Goal: Information Seeking & Learning: Learn about a topic

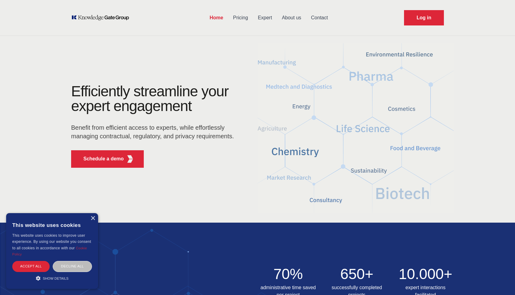
click at [264, 16] on link "Expert" at bounding box center [265, 18] width 24 height 16
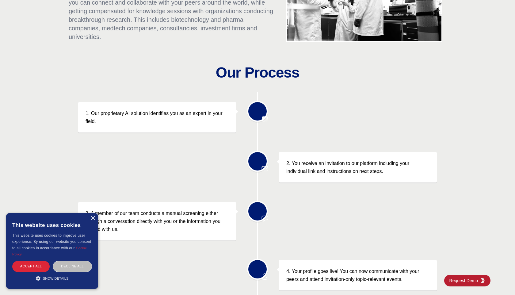
scroll to position [149, 0]
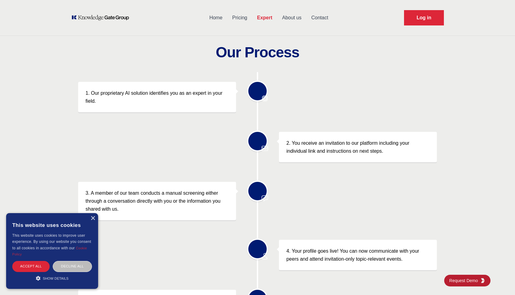
click at [106, 90] on p "1. Our proprietary AI solution identifies you as an expert in your field." at bounding box center [156, 97] width 143 height 16
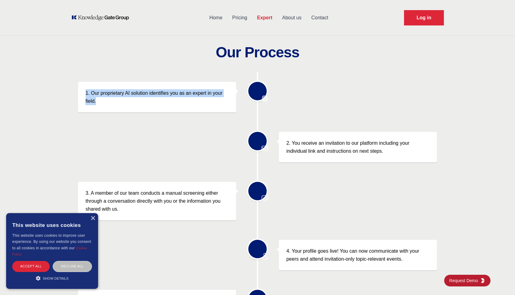
click at [106, 90] on p "1. Our proprietary AI solution identifies you as an expert in your field." at bounding box center [156, 97] width 143 height 16
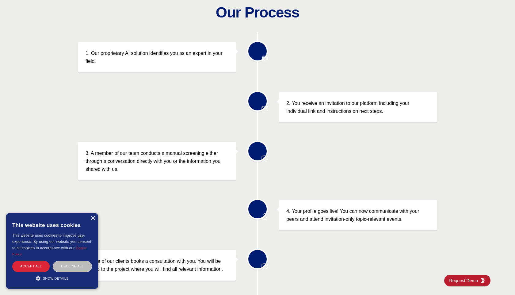
click at [316, 105] on p "2. You receive an invitation to our platform including your individual link and…" at bounding box center [357, 107] width 143 height 16
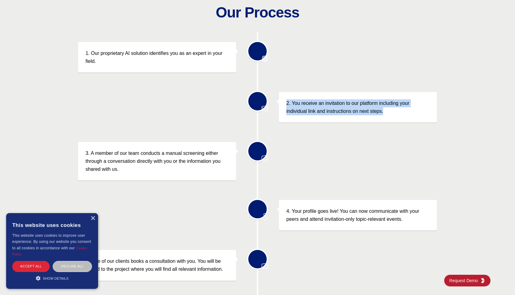
click at [316, 105] on p "2. You receive an invitation to our platform including your individual link and…" at bounding box center [357, 107] width 143 height 16
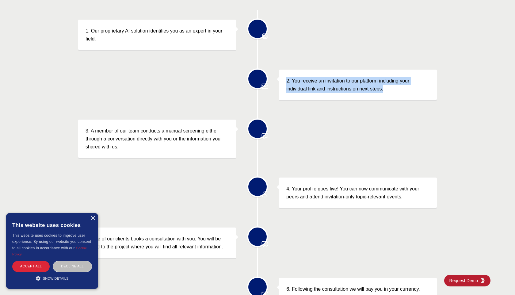
scroll to position [211, 0]
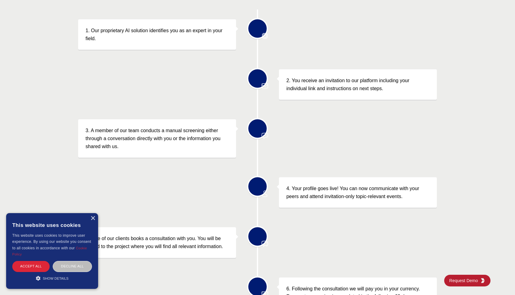
click at [163, 134] on p "3. A member of our team conducts a manual screening either through a conversati…" at bounding box center [156, 139] width 143 height 24
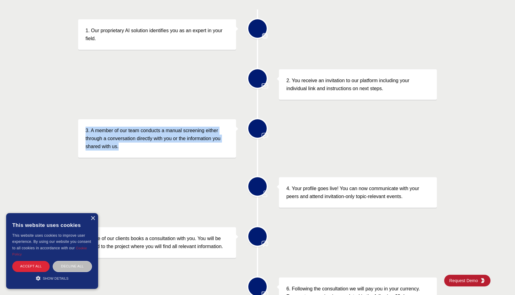
click at [163, 134] on p "3. A member of our team conducts a manual screening either through a conversati…" at bounding box center [156, 139] width 143 height 24
click at [121, 135] on p "3. A member of our team conducts a manual screening either through a conversati…" at bounding box center [156, 139] width 143 height 24
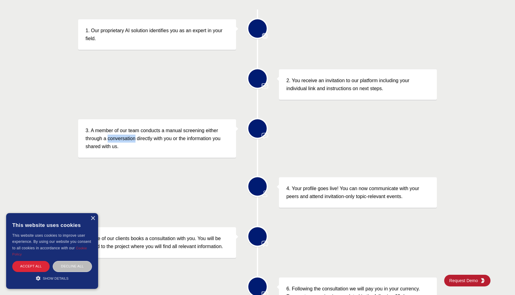
click at [121, 135] on p "3. A member of our team conducts a manual screening either through a conversati…" at bounding box center [156, 139] width 143 height 24
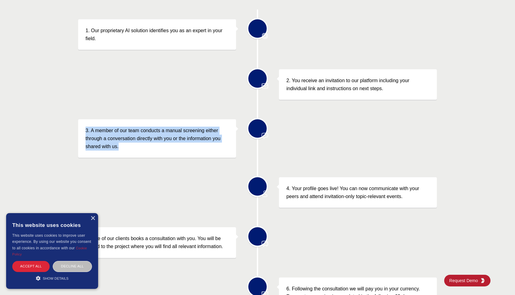
click at [121, 135] on p "3. A member of our team conducts a manual screening either through a conversati…" at bounding box center [156, 139] width 143 height 24
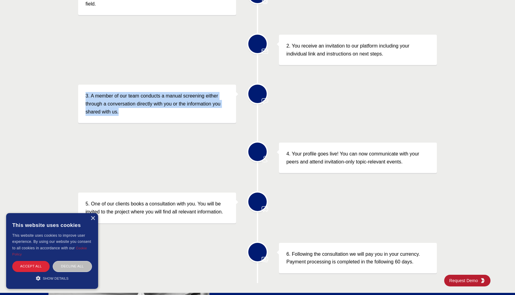
scroll to position [255, 0]
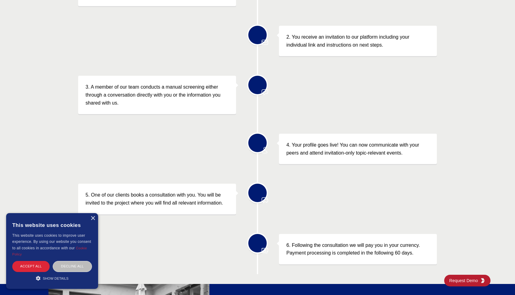
click at [302, 149] on p "4. Your profile goes live! You can now communicate with your peers and attend i…" at bounding box center [357, 149] width 143 height 16
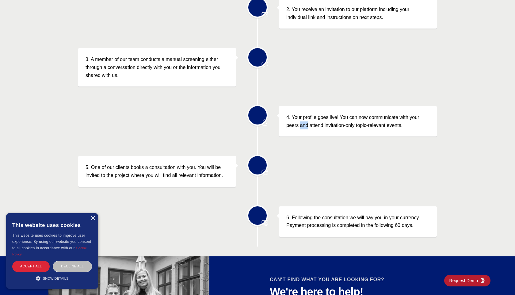
scroll to position [283, 0]
click at [312, 116] on p "4. Your profile goes live! You can now communicate with your peers and attend i…" at bounding box center [357, 121] width 143 height 16
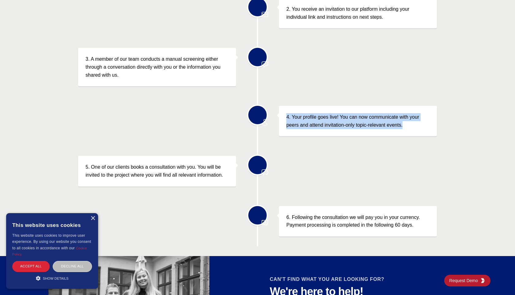
click at [312, 116] on p "4. Your profile goes live! You can now communicate with your peers and attend i…" at bounding box center [357, 121] width 143 height 16
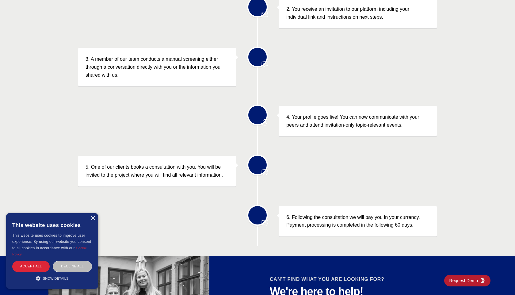
click at [169, 175] on p "5. One of our clients books a consultation with you. You will be invited to the…" at bounding box center [156, 171] width 143 height 16
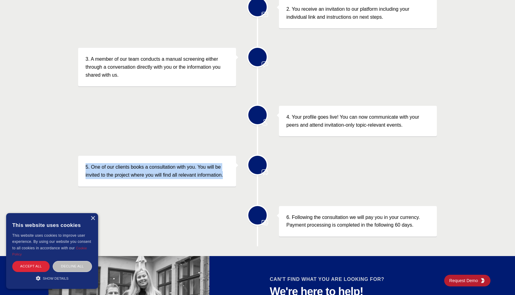
click at [169, 175] on p "5. One of our clients books a consultation with you. You will be invited to the…" at bounding box center [156, 171] width 143 height 16
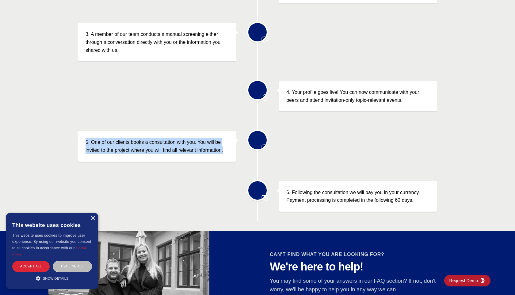
scroll to position [314, 0]
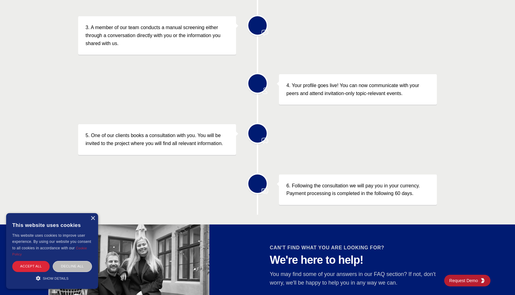
click at [340, 192] on p "6. Following the consultation we will pay you in your currency. Payment process…" at bounding box center [357, 190] width 143 height 16
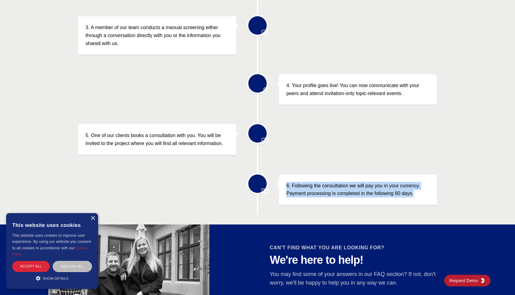
click at [340, 192] on p "6. Following the consultation we will pay you in your currency. Payment process…" at bounding box center [357, 190] width 143 height 16
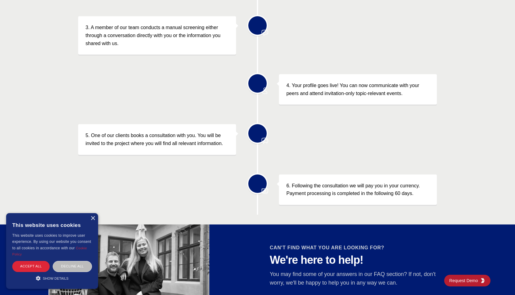
click at [301, 186] on p "6. Following the consultation we will pay you in your currency. Payment process…" at bounding box center [357, 190] width 143 height 16
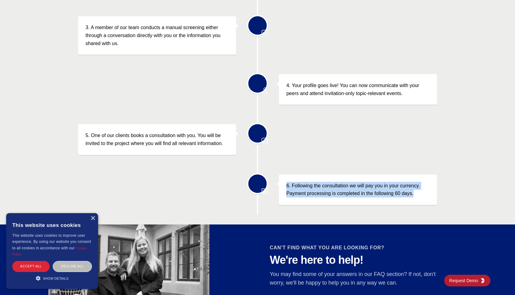
click at [301, 186] on p "6. Following the consultation we will pay you in your currency. Payment process…" at bounding box center [357, 190] width 143 height 16
click at [311, 188] on p "6. Following the consultation we will pay you in your currency. Payment process…" at bounding box center [357, 190] width 143 height 16
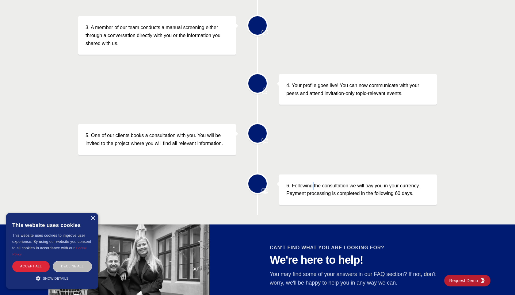
click at [311, 188] on p "6. Following the consultation we will pay you in your currency. Payment process…" at bounding box center [357, 190] width 143 height 16
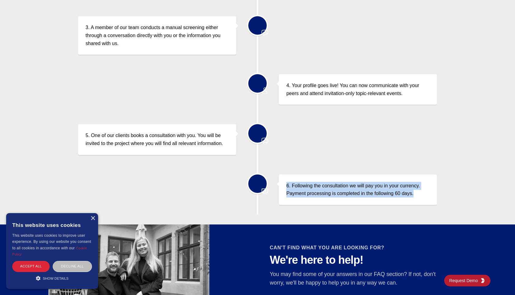
click at [311, 188] on p "6. Following the consultation we will pay you in your currency. Payment process…" at bounding box center [357, 190] width 143 height 16
click at [346, 192] on p "6. Following the consultation we will pay you in your currency. Payment process…" at bounding box center [357, 190] width 143 height 16
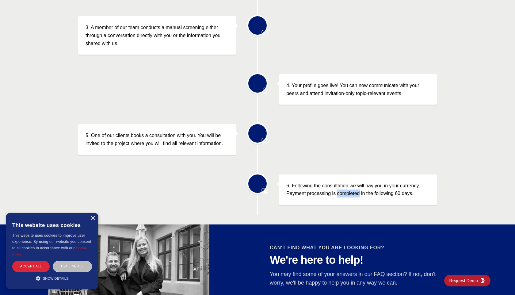
click at [346, 192] on p "6. Following the consultation we will pay you in your currency. Payment process…" at bounding box center [357, 190] width 143 height 16
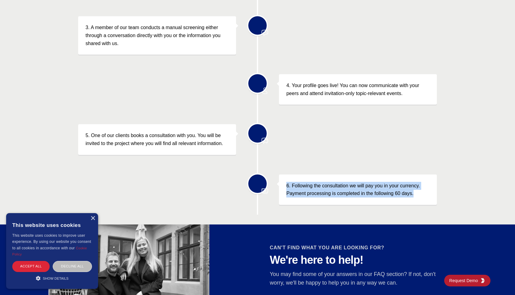
click at [346, 192] on p "6. Following the consultation we will pay you in your currency. Payment process…" at bounding box center [357, 190] width 143 height 16
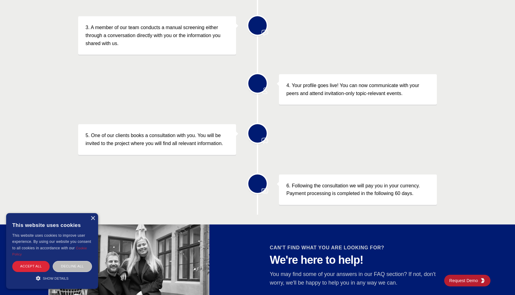
click at [191, 138] on p "5. One of our clients books a consultation with you. You will be invited to the…" at bounding box center [156, 139] width 143 height 16
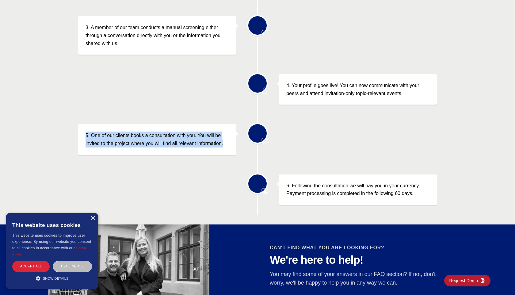
click at [191, 138] on p "5. One of our clients books a consultation with you. You will be invited to the…" at bounding box center [156, 139] width 143 height 16
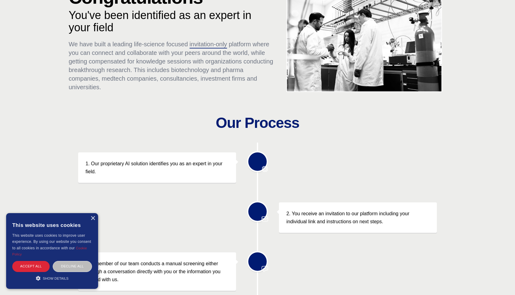
scroll to position [85, 0]
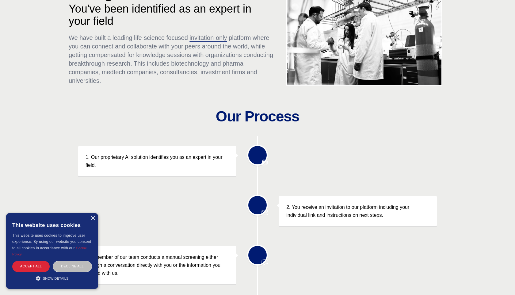
click at [139, 158] on p "1. Our proprietary AI solution identifies you as an expert in your field." at bounding box center [156, 161] width 143 height 16
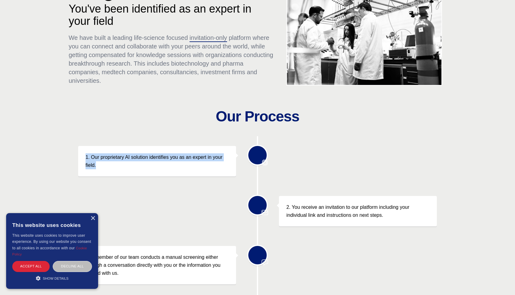
click at [139, 158] on p "1. Our proprietary AI solution identifies you as an expert in your field." at bounding box center [156, 161] width 143 height 16
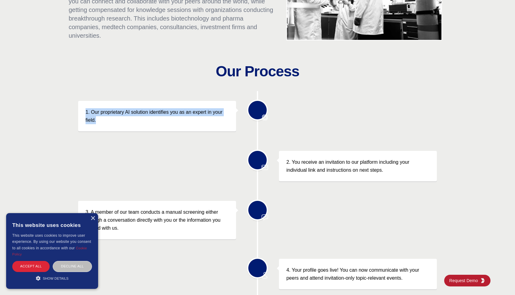
scroll to position [220, 0]
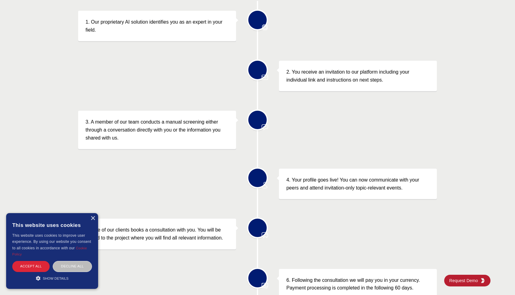
click at [127, 131] on p "3. A member of our team conducts a manual screening either through a conversati…" at bounding box center [156, 130] width 143 height 24
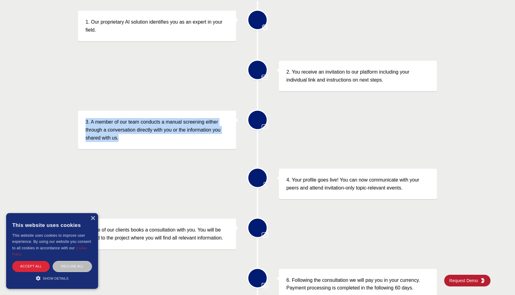
click at [127, 131] on p "3. A member of our team conducts a manual screening either through a conversati…" at bounding box center [156, 130] width 143 height 24
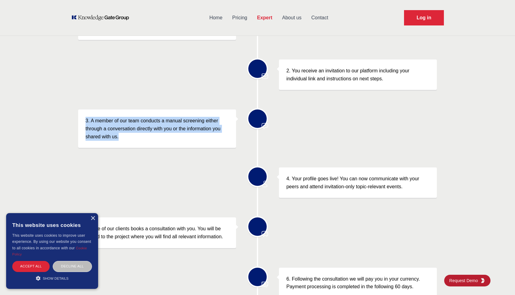
scroll to position [0, 0]
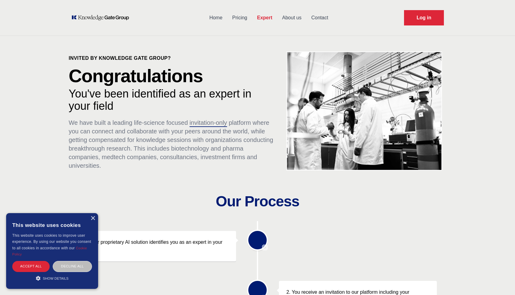
click at [237, 23] on link "Pricing" at bounding box center [239, 18] width 25 height 16
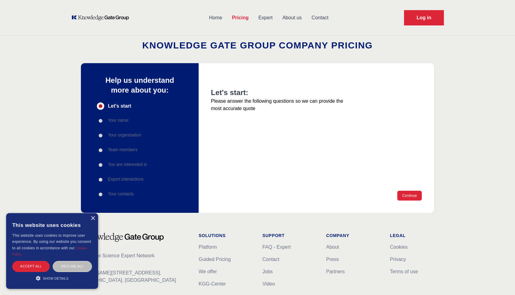
click at [286, 16] on link "About us" at bounding box center [291, 18] width 29 height 16
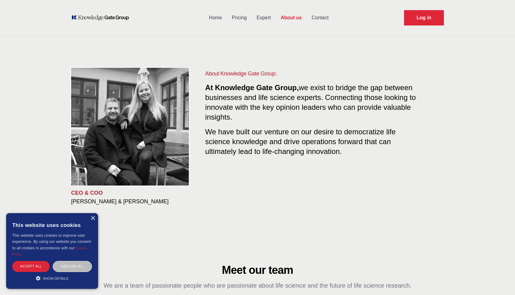
click at [219, 15] on link "Home" at bounding box center [215, 18] width 23 height 16
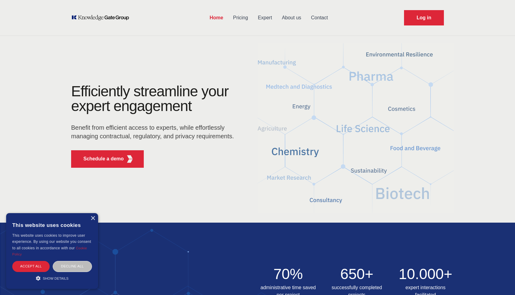
click at [246, 17] on link "Pricing" at bounding box center [240, 18] width 25 height 16
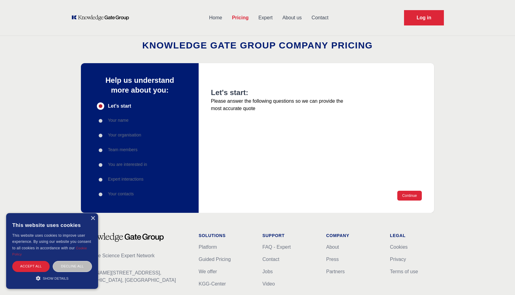
click at [262, 17] on link "Expert" at bounding box center [265, 18] width 24 height 16
